Goal: Transaction & Acquisition: Download file/media

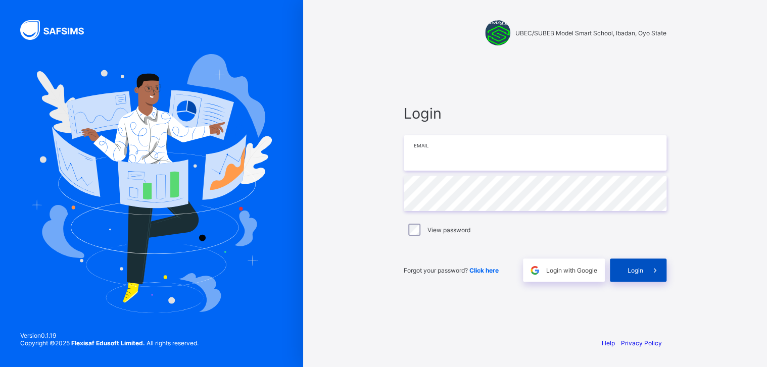
type input "**********"
click at [632, 274] on span "Login" at bounding box center [635, 271] width 16 height 8
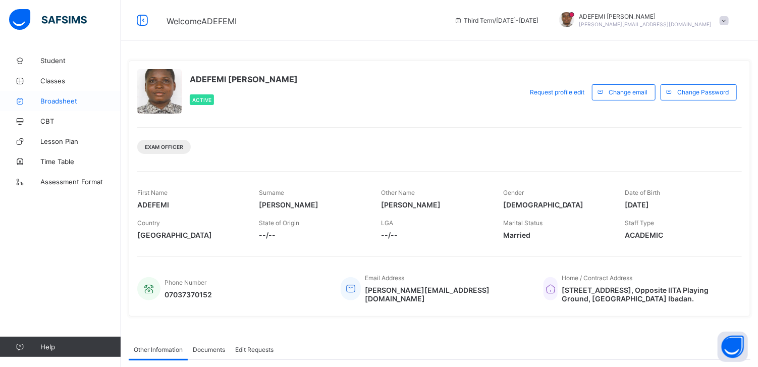
click at [66, 102] on span "Broadsheet" at bounding box center [80, 101] width 81 height 8
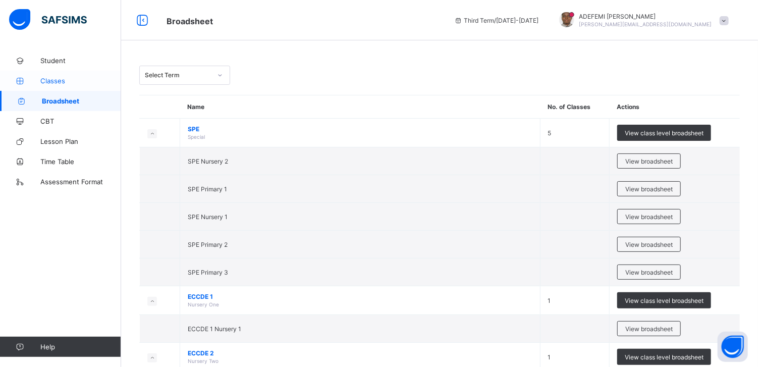
click at [55, 83] on span "Classes" at bounding box center [80, 81] width 81 height 8
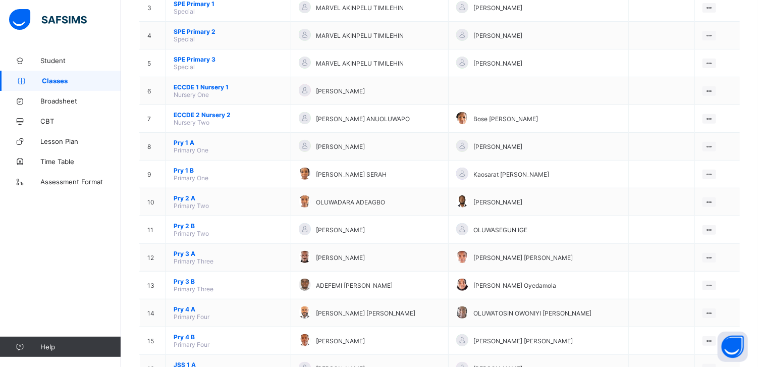
scroll to position [182, 0]
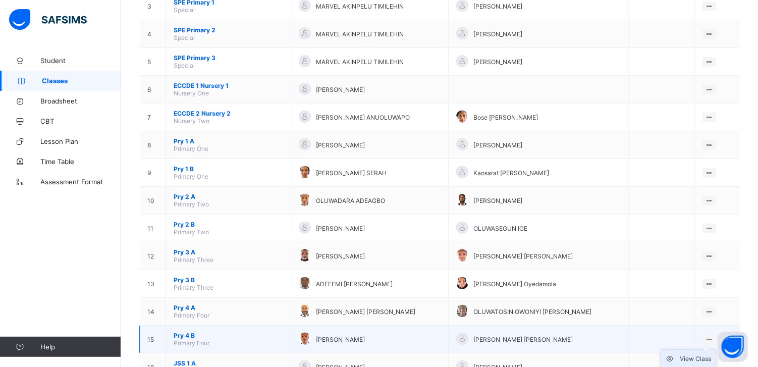
click at [699, 358] on div "View Class" at bounding box center [696, 359] width 31 height 10
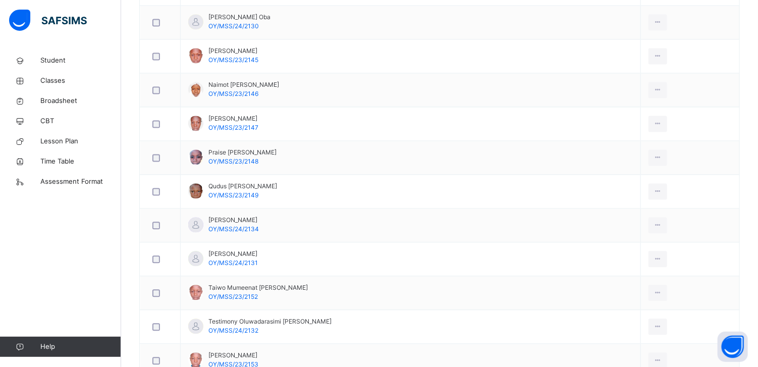
scroll to position [983, 0]
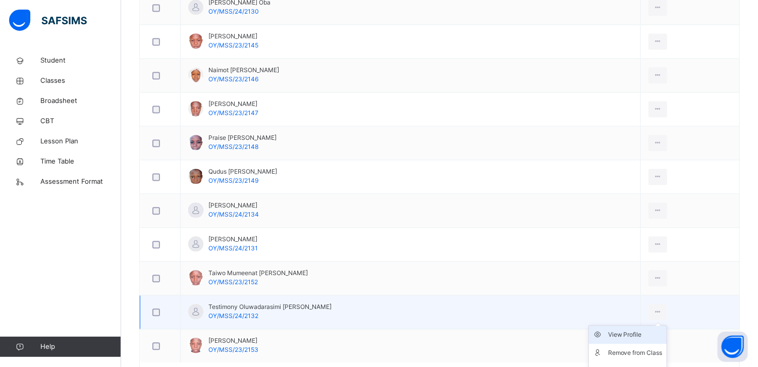
click at [609, 330] on div "View Profile" at bounding box center [636, 335] width 55 height 10
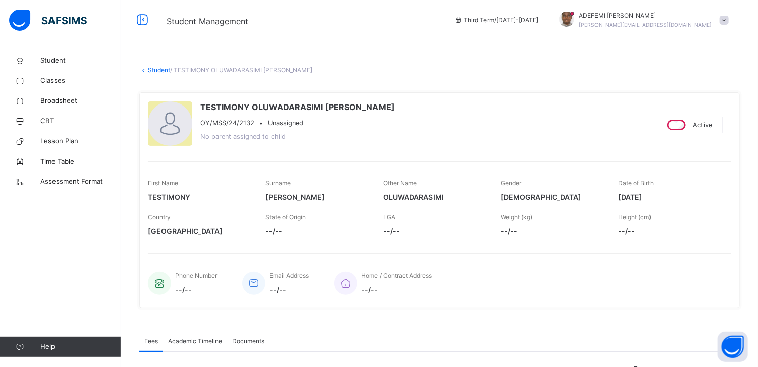
click at [200, 340] on span "Academic Timeline" at bounding box center [195, 341] width 54 height 9
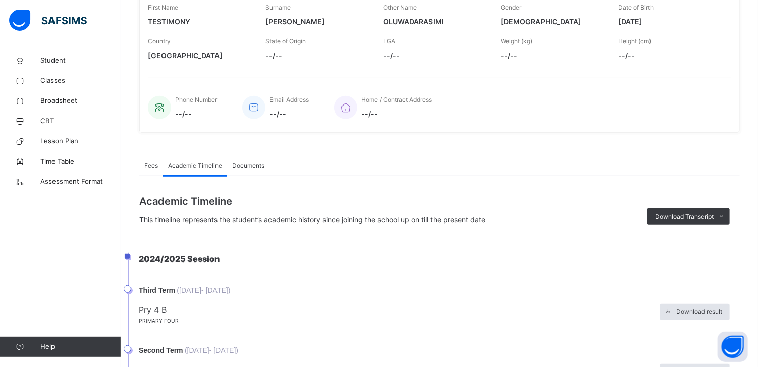
scroll to position [182, 0]
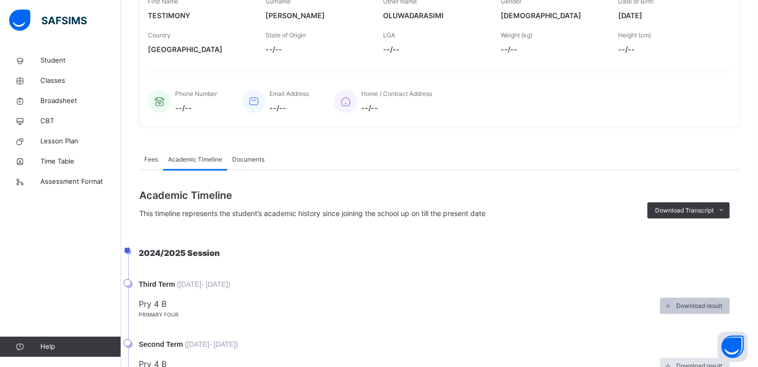
click at [693, 306] on span "Download result" at bounding box center [700, 305] width 46 height 9
click at [55, 81] on span "Classes" at bounding box center [80, 81] width 81 height 10
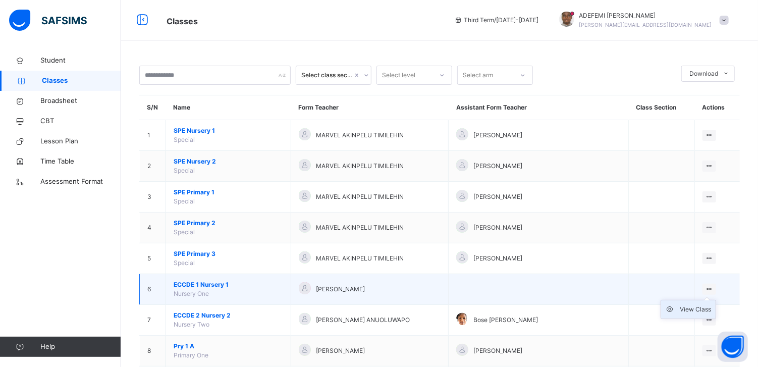
click at [695, 309] on div "View Class" at bounding box center [696, 310] width 31 height 10
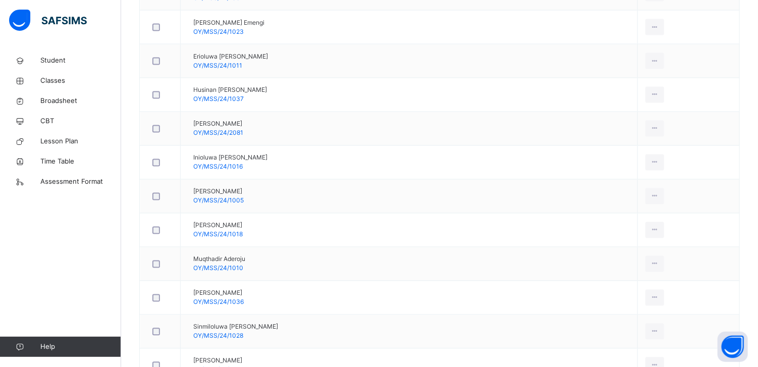
scroll to position [869, 0]
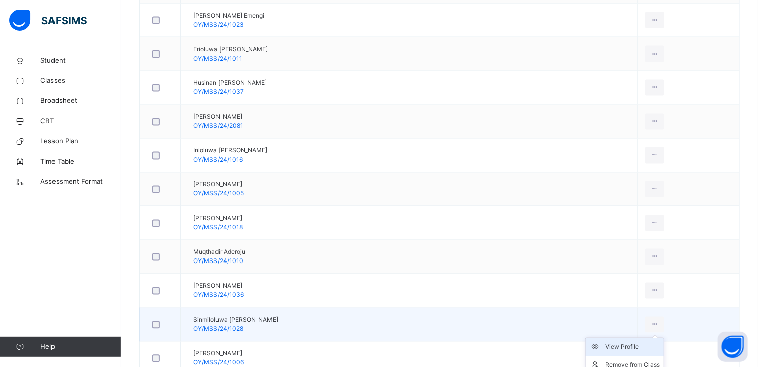
click at [605, 344] on div "View Profile" at bounding box center [632, 347] width 55 height 10
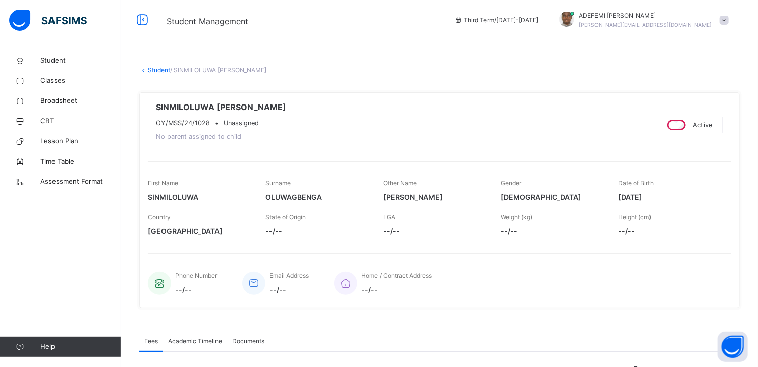
click at [200, 340] on span "Academic Timeline" at bounding box center [195, 341] width 54 height 9
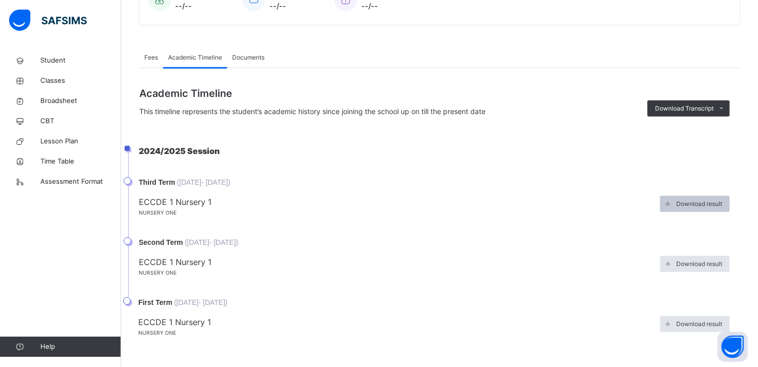
click at [691, 201] on span "Download result" at bounding box center [700, 203] width 46 height 9
